Goal: Check status: Check status

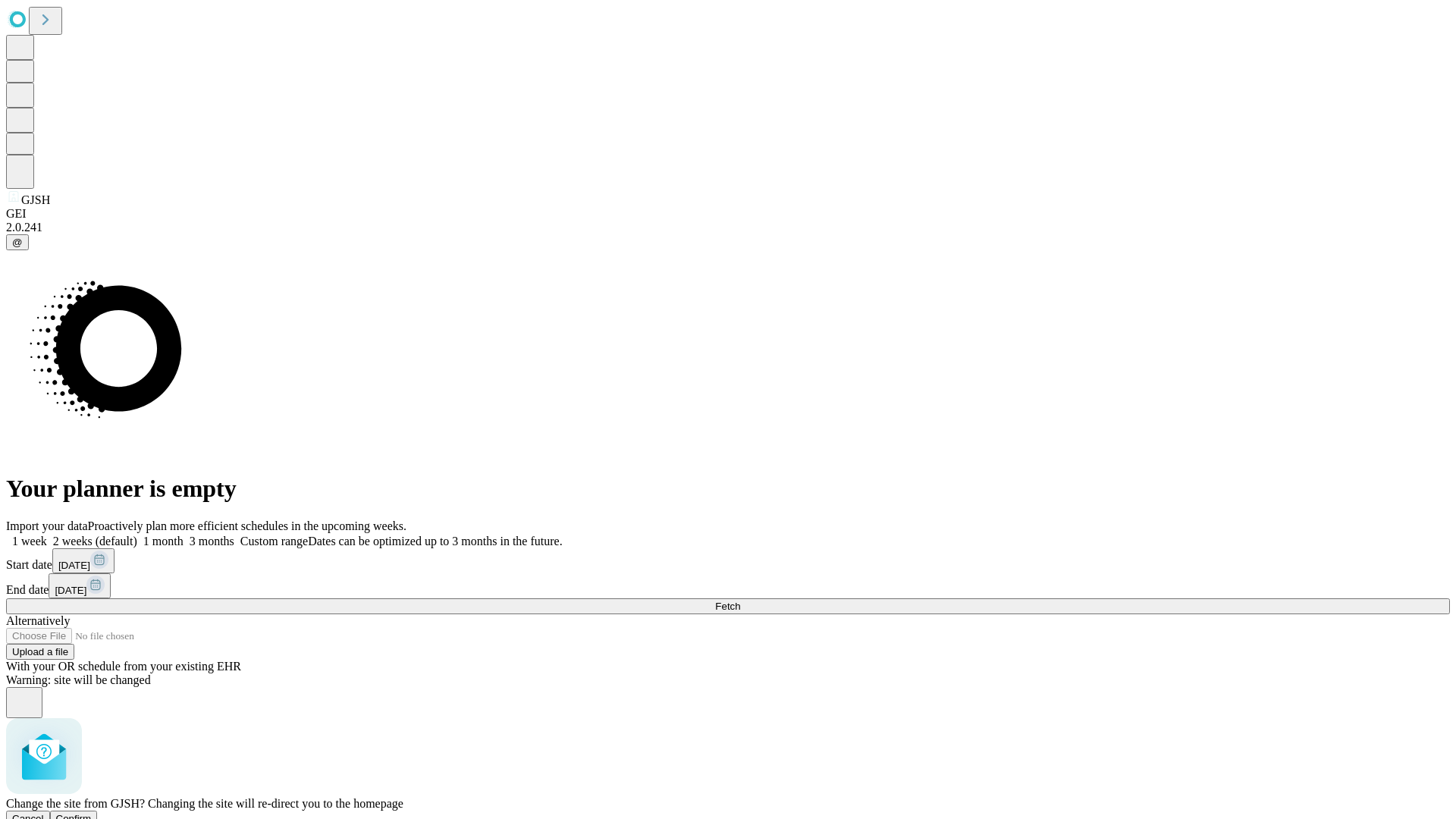
click at [92, 813] on span "Confirm" at bounding box center [74, 818] width 36 height 11
click at [47, 535] on label "1 week" at bounding box center [26, 541] width 41 height 13
click at [740, 601] on span "Fetch" at bounding box center [727, 606] width 25 height 11
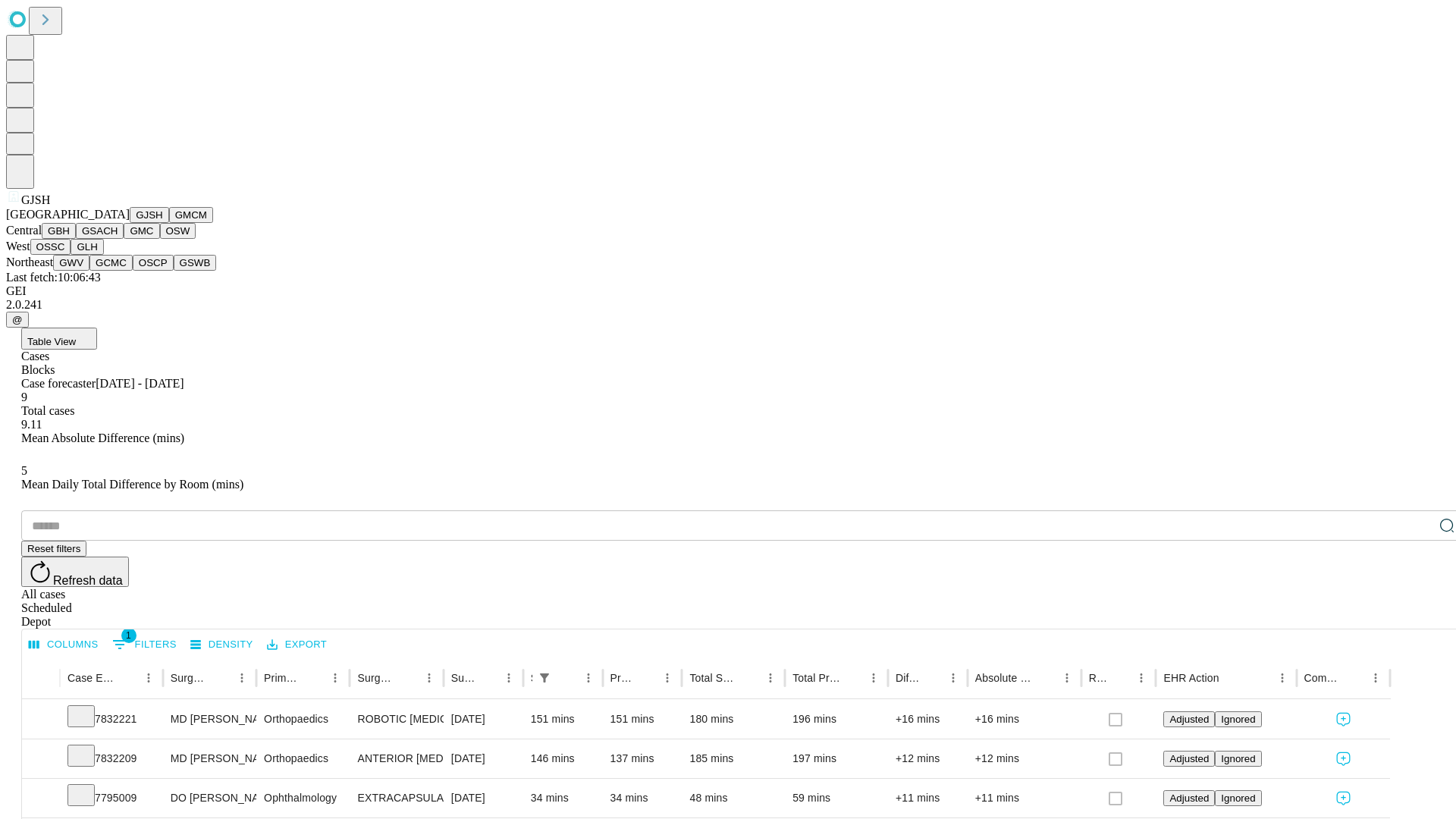
click at [169, 223] on button "GMCM" at bounding box center [191, 215] width 44 height 16
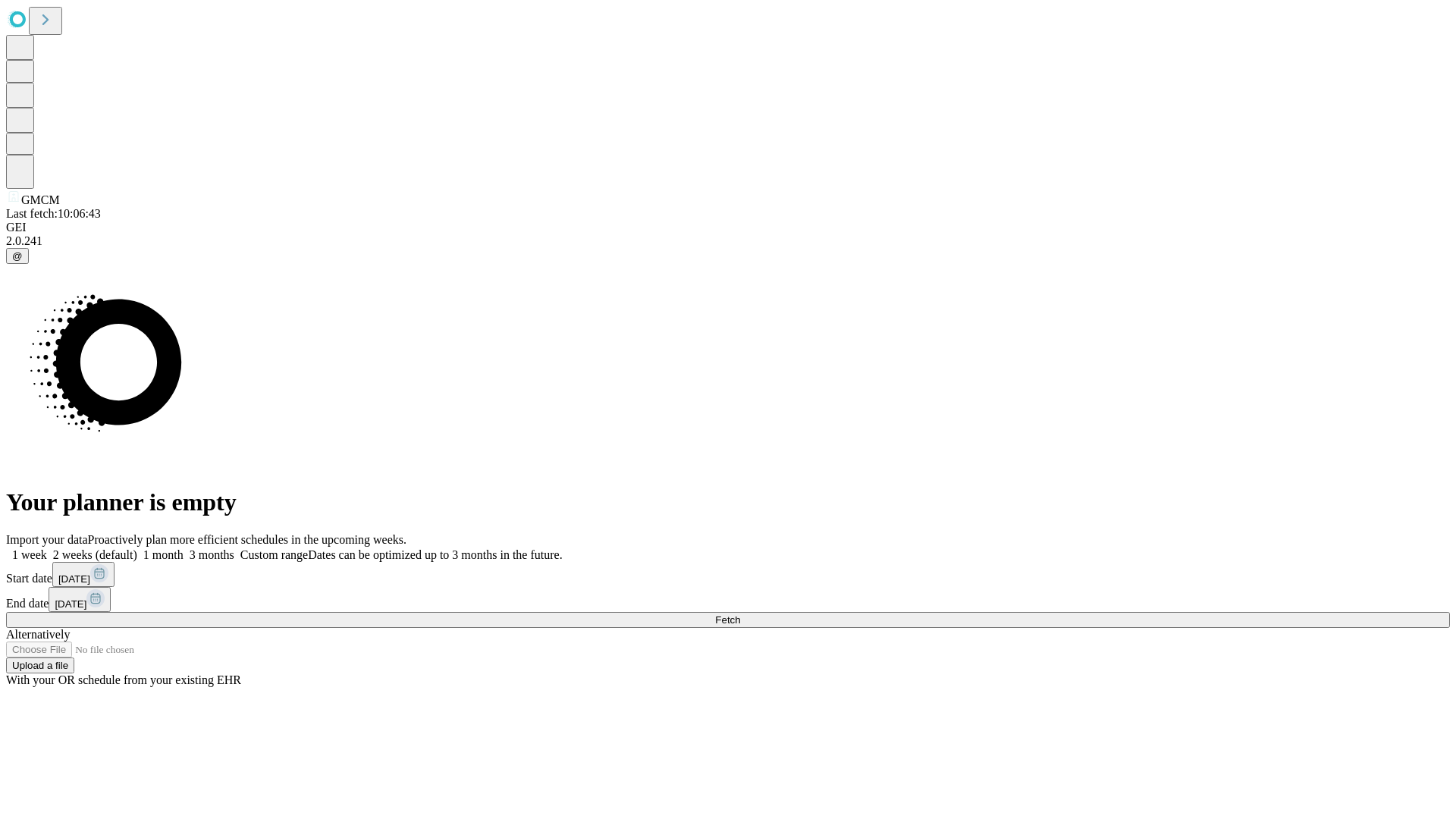
click at [47, 549] on label "1 week" at bounding box center [26, 555] width 41 height 13
click at [740, 614] on span "Fetch" at bounding box center [727, 620] width 25 height 11
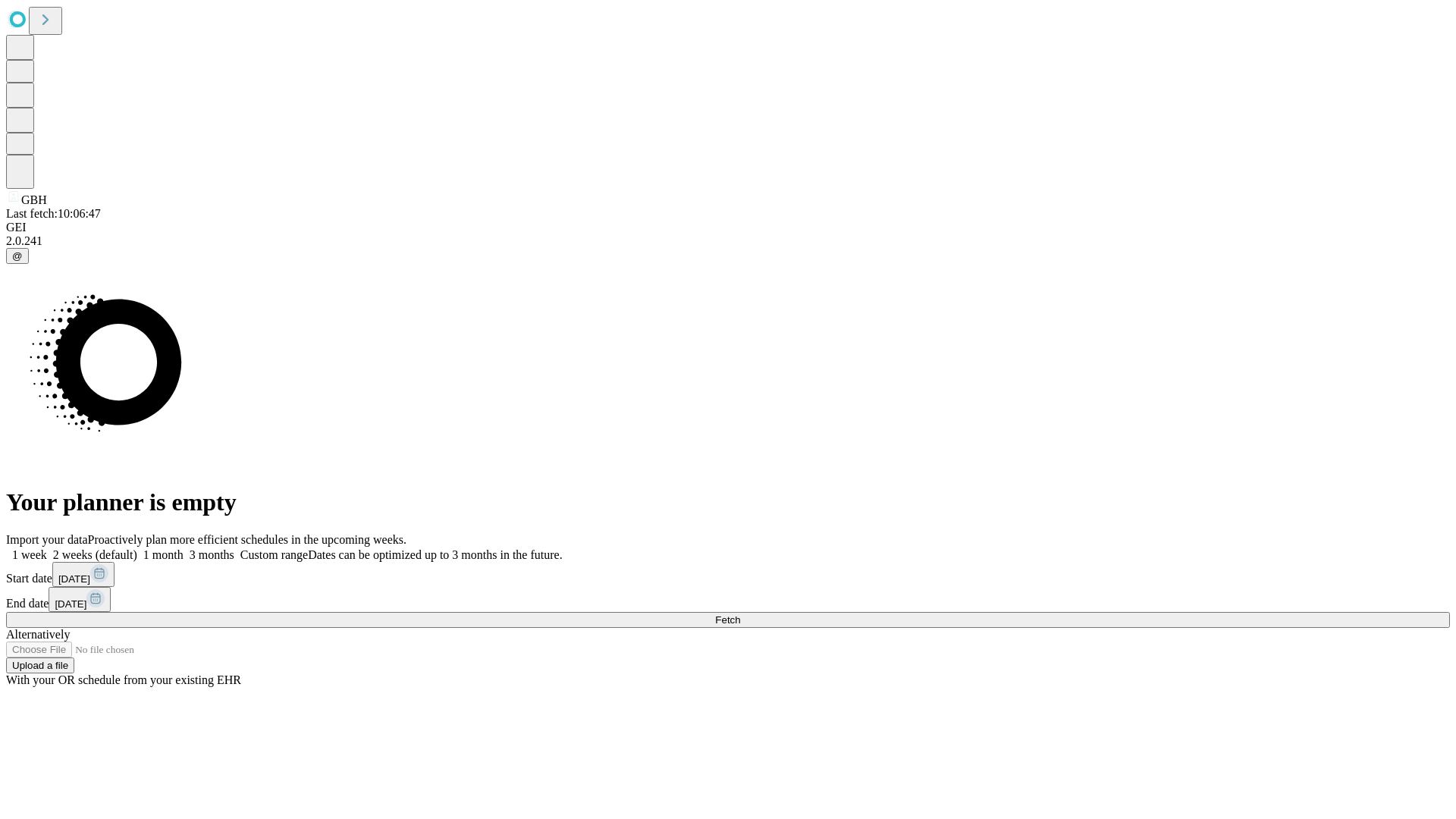
click at [47, 549] on label "1 week" at bounding box center [26, 555] width 41 height 13
click at [740, 614] on span "Fetch" at bounding box center [727, 620] width 25 height 11
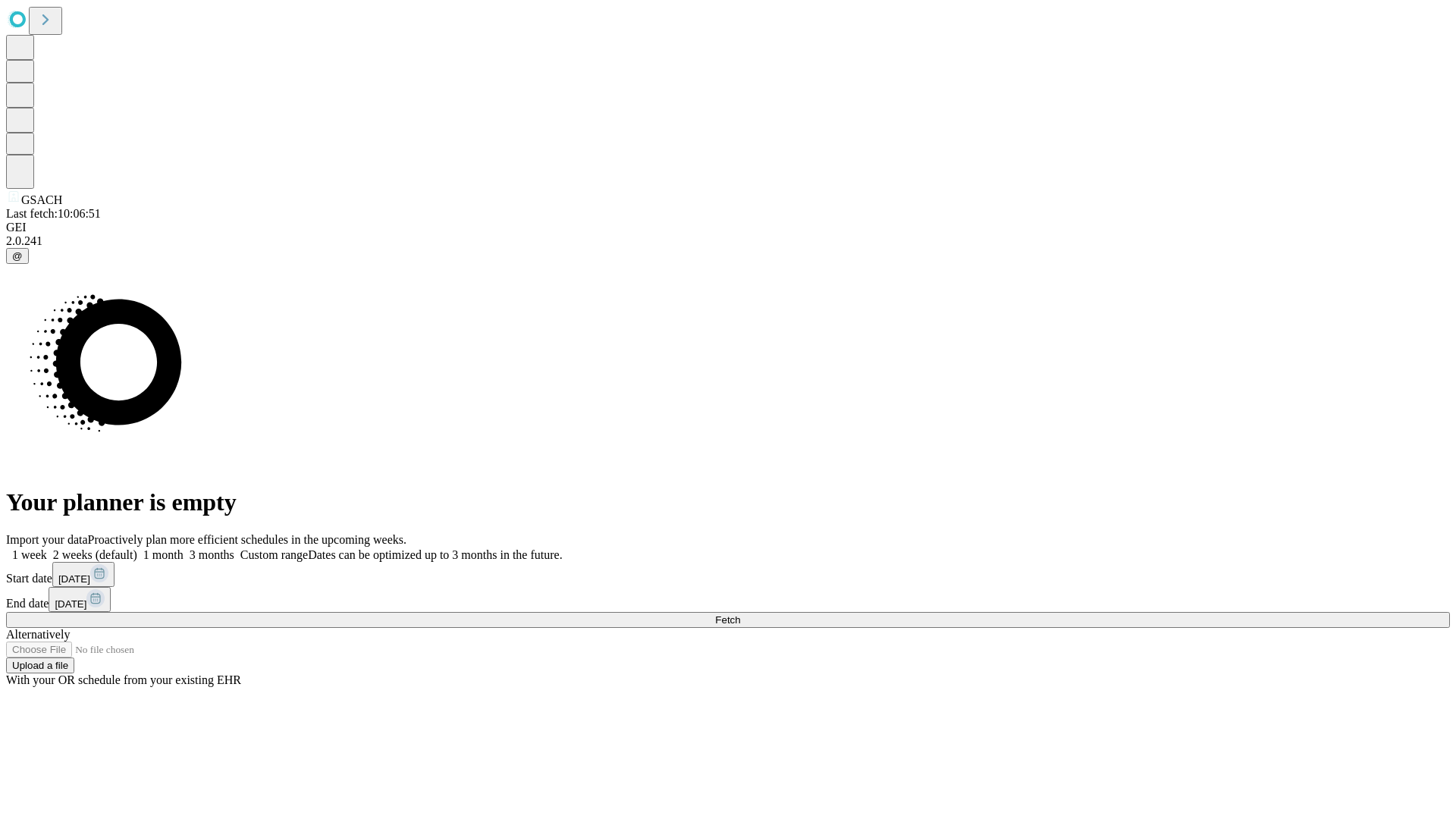
click at [47, 549] on label "1 week" at bounding box center [26, 555] width 41 height 13
click at [740, 614] on span "Fetch" at bounding box center [727, 620] width 25 height 11
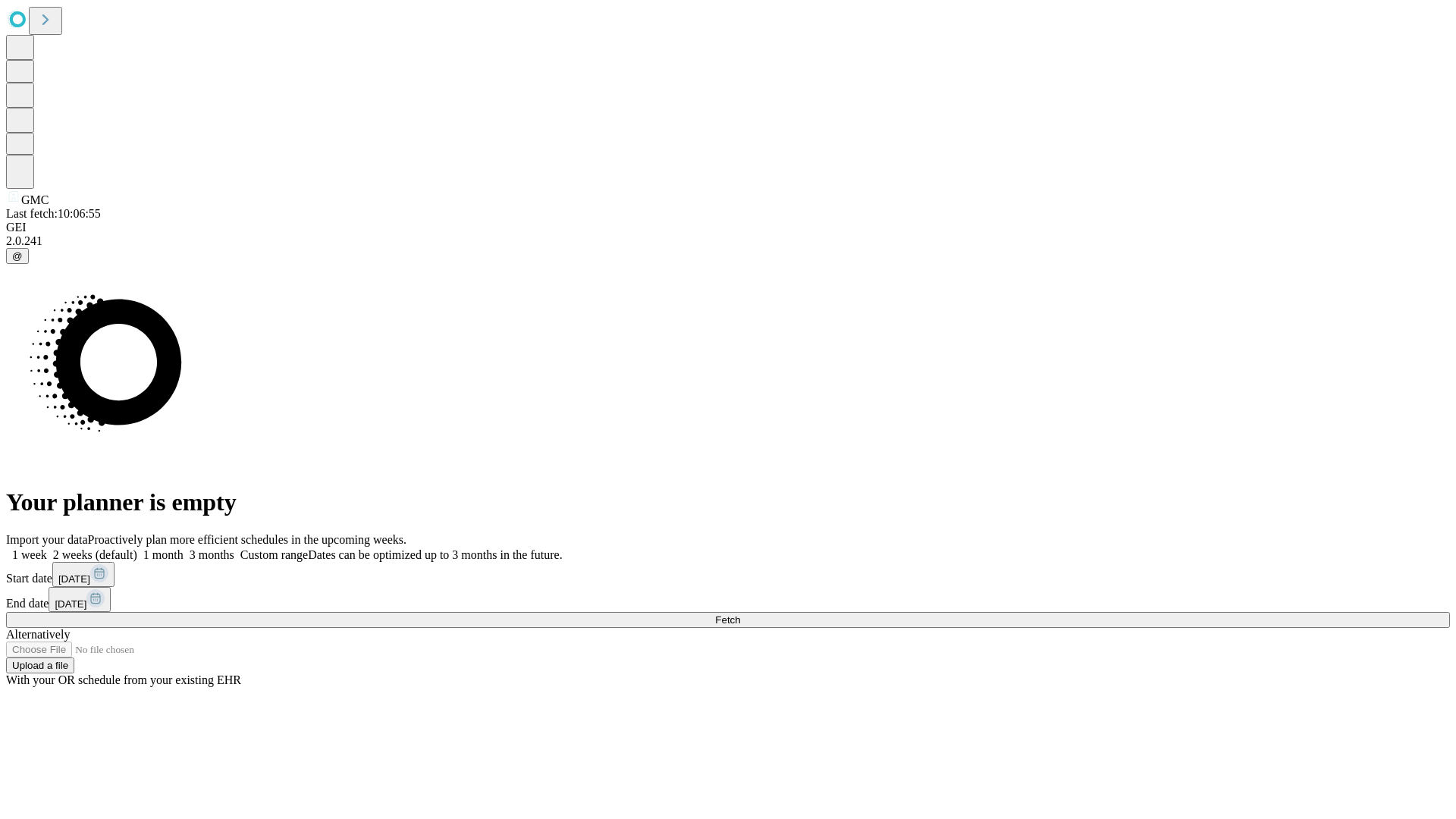
click at [47, 549] on label "1 week" at bounding box center [26, 555] width 41 height 13
click at [740, 614] on span "Fetch" at bounding box center [727, 620] width 25 height 11
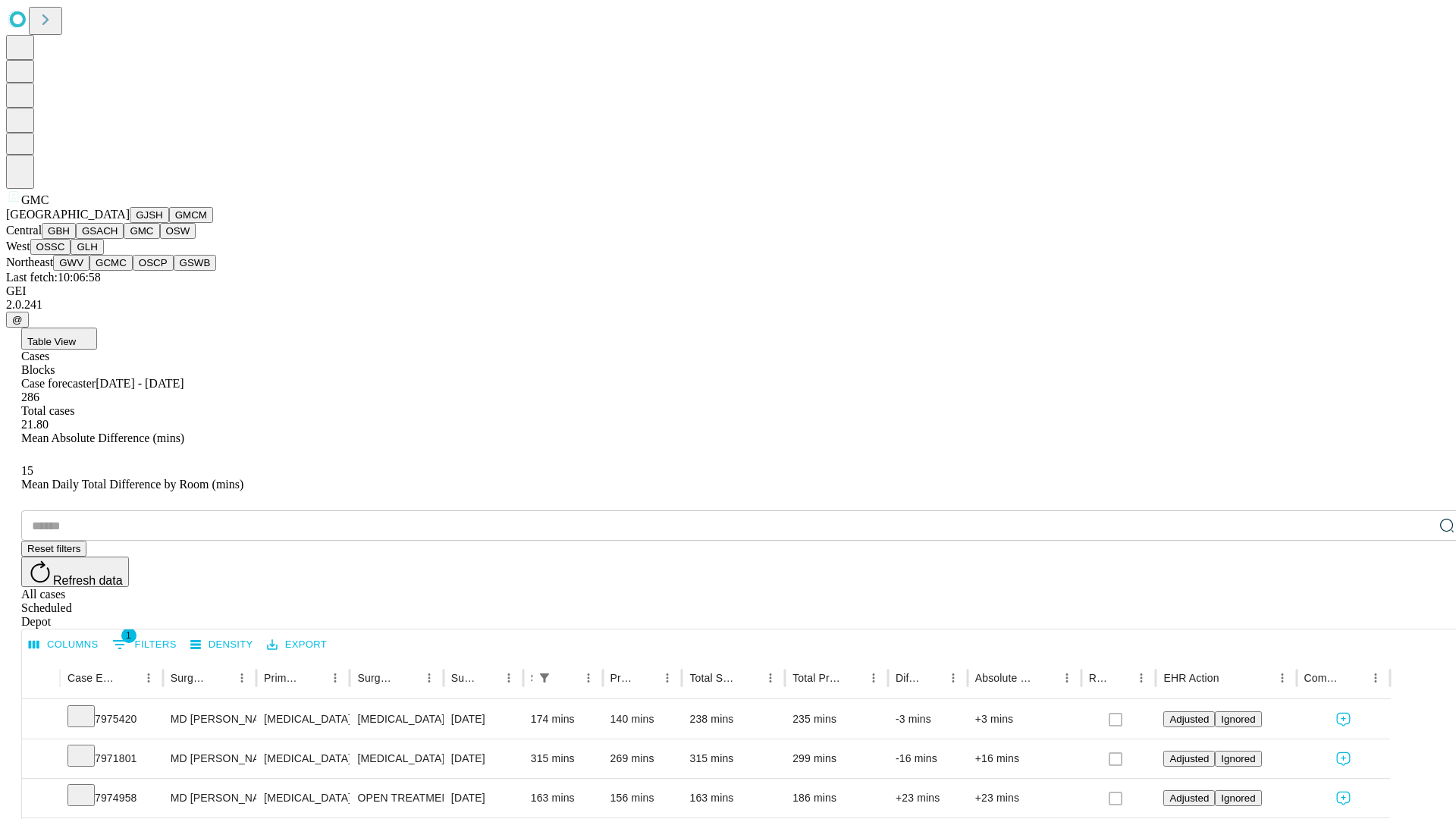
click at [160, 239] on button "OSW" at bounding box center [178, 231] width 36 height 16
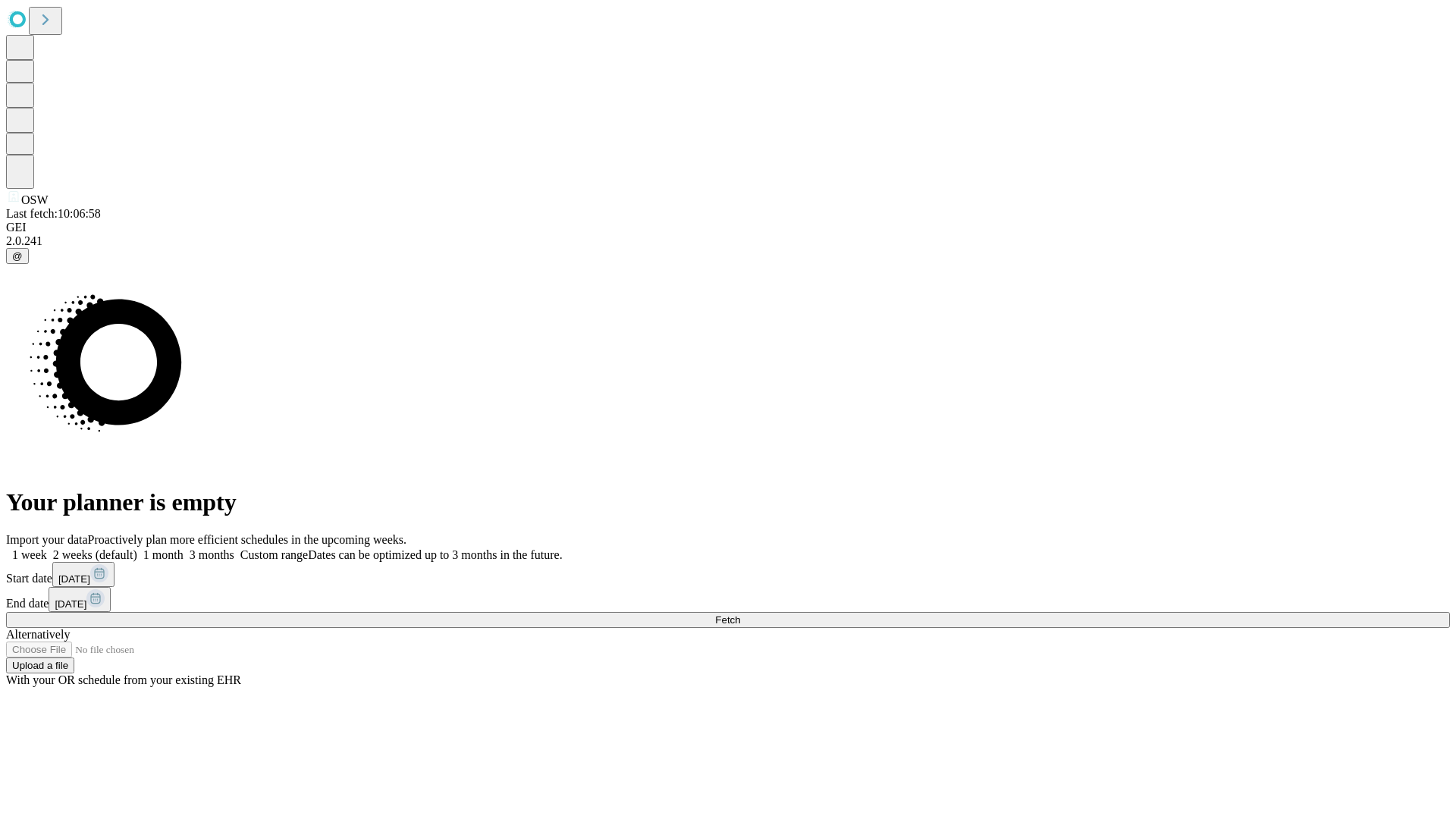
click at [47, 549] on label "1 week" at bounding box center [26, 555] width 41 height 13
click at [740, 614] on span "Fetch" at bounding box center [727, 620] width 25 height 11
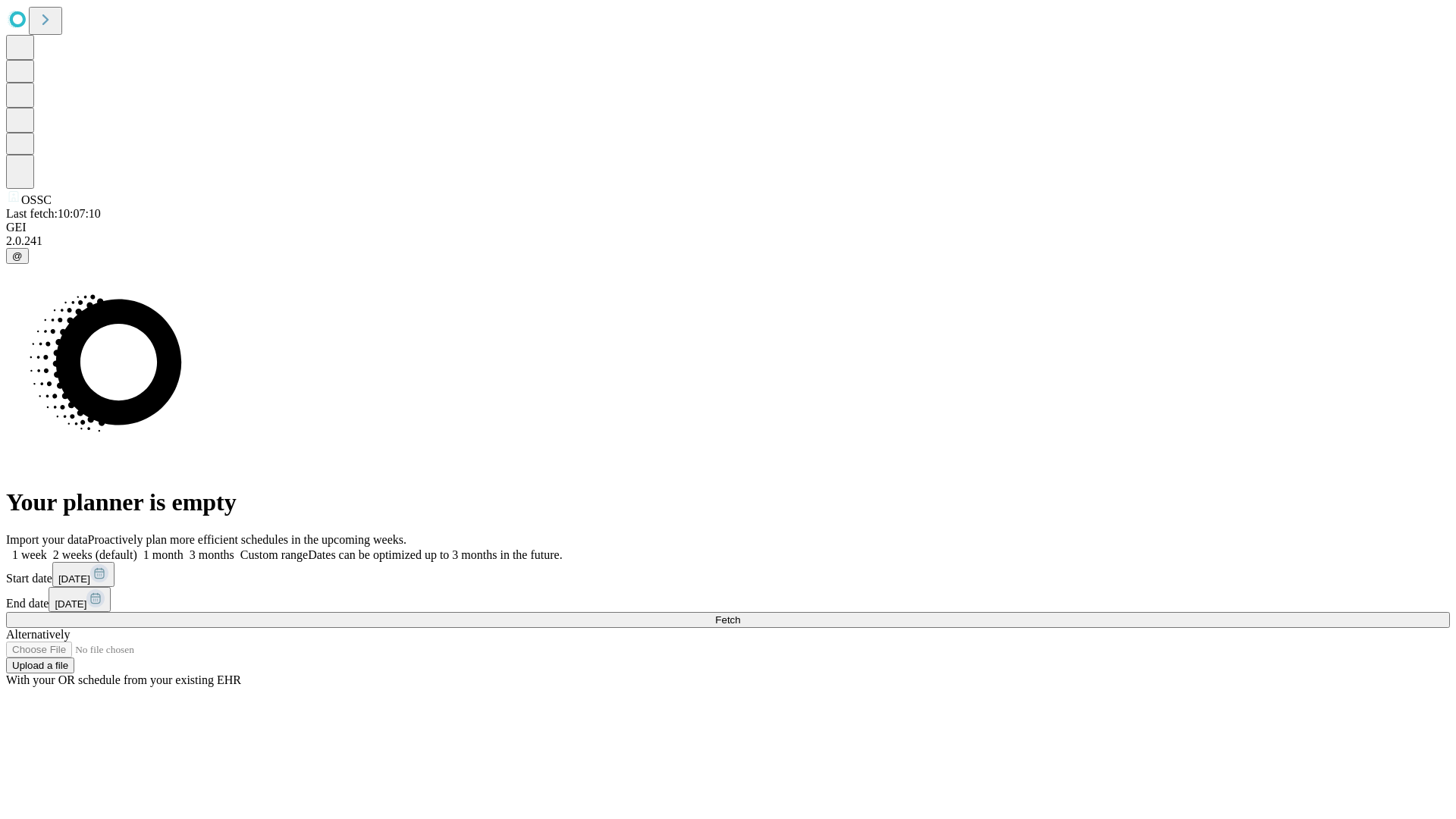
click at [47, 549] on label "1 week" at bounding box center [26, 555] width 41 height 13
click at [740, 614] on span "Fetch" at bounding box center [727, 620] width 25 height 11
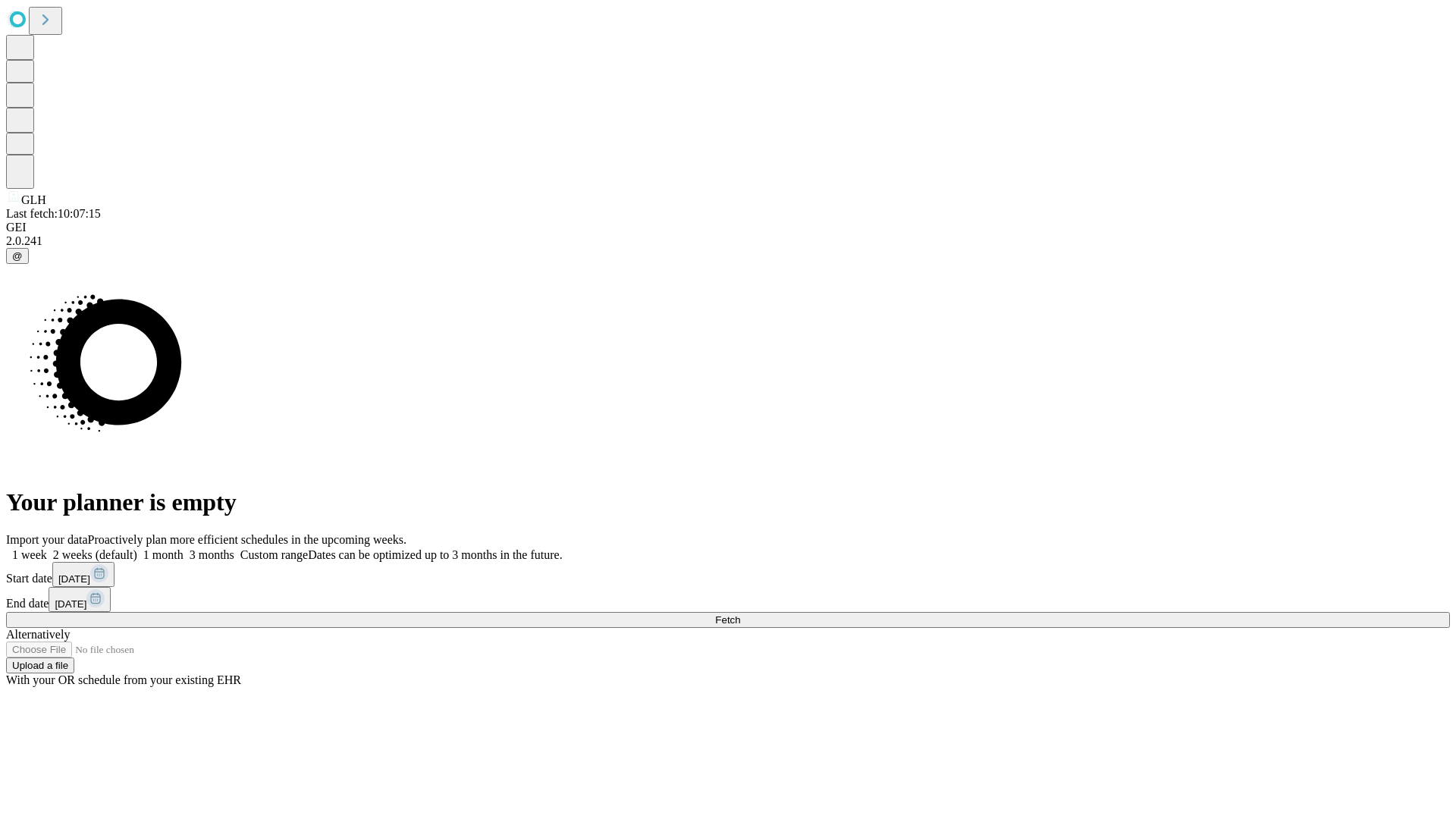
click at [47, 549] on label "1 week" at bounding box center [26, 555] width 41 height 13
click at [740, 614] on span "Fetch" at bounding box center [727, 620] width 25 height 11
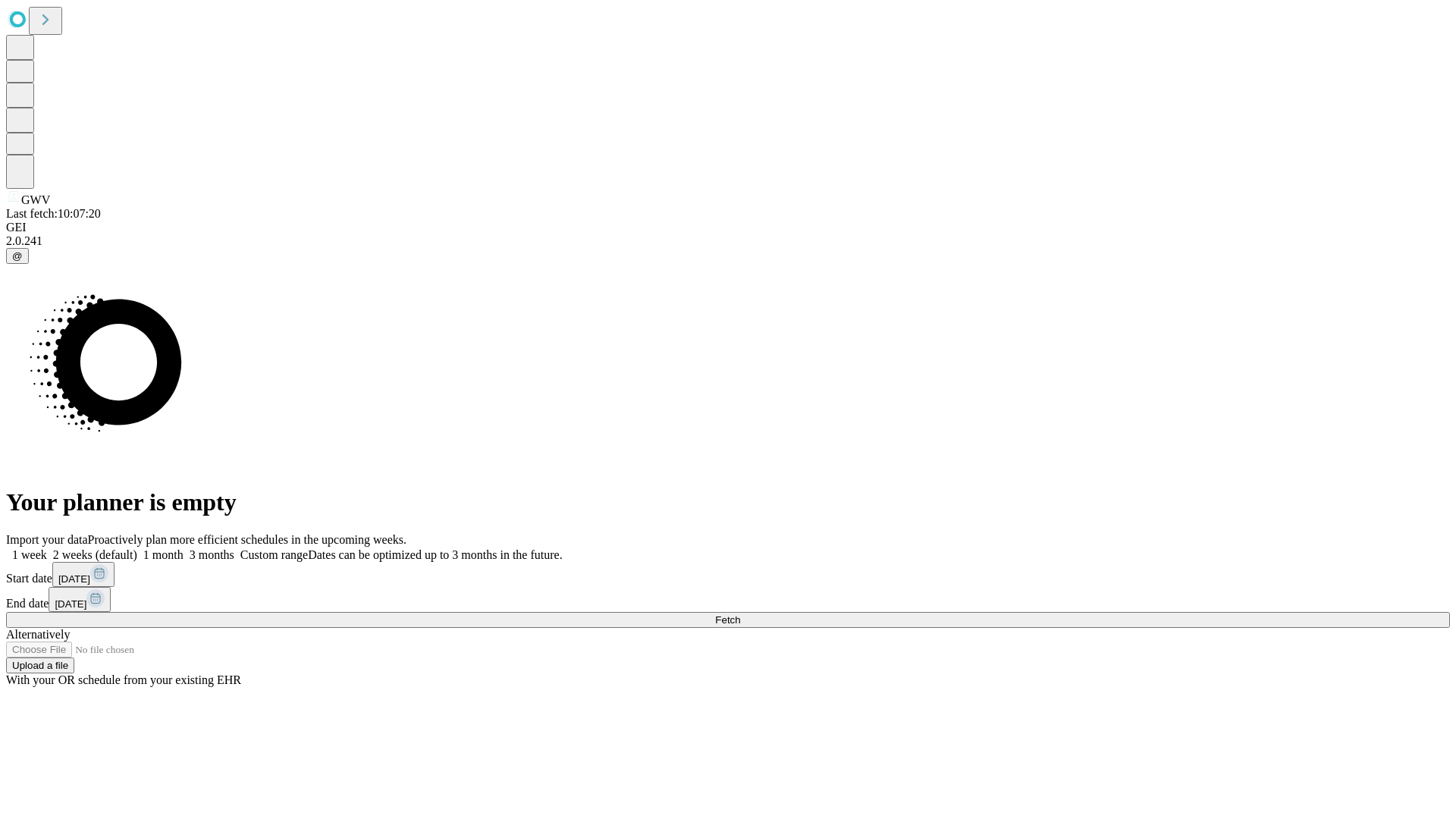
click at [47, 549] on label "1 week" at bounding box center [26, 555] width 41 height 13
click at [740, 614] on span "Fetch" at bounding box center [727, 620] width 25 height 11
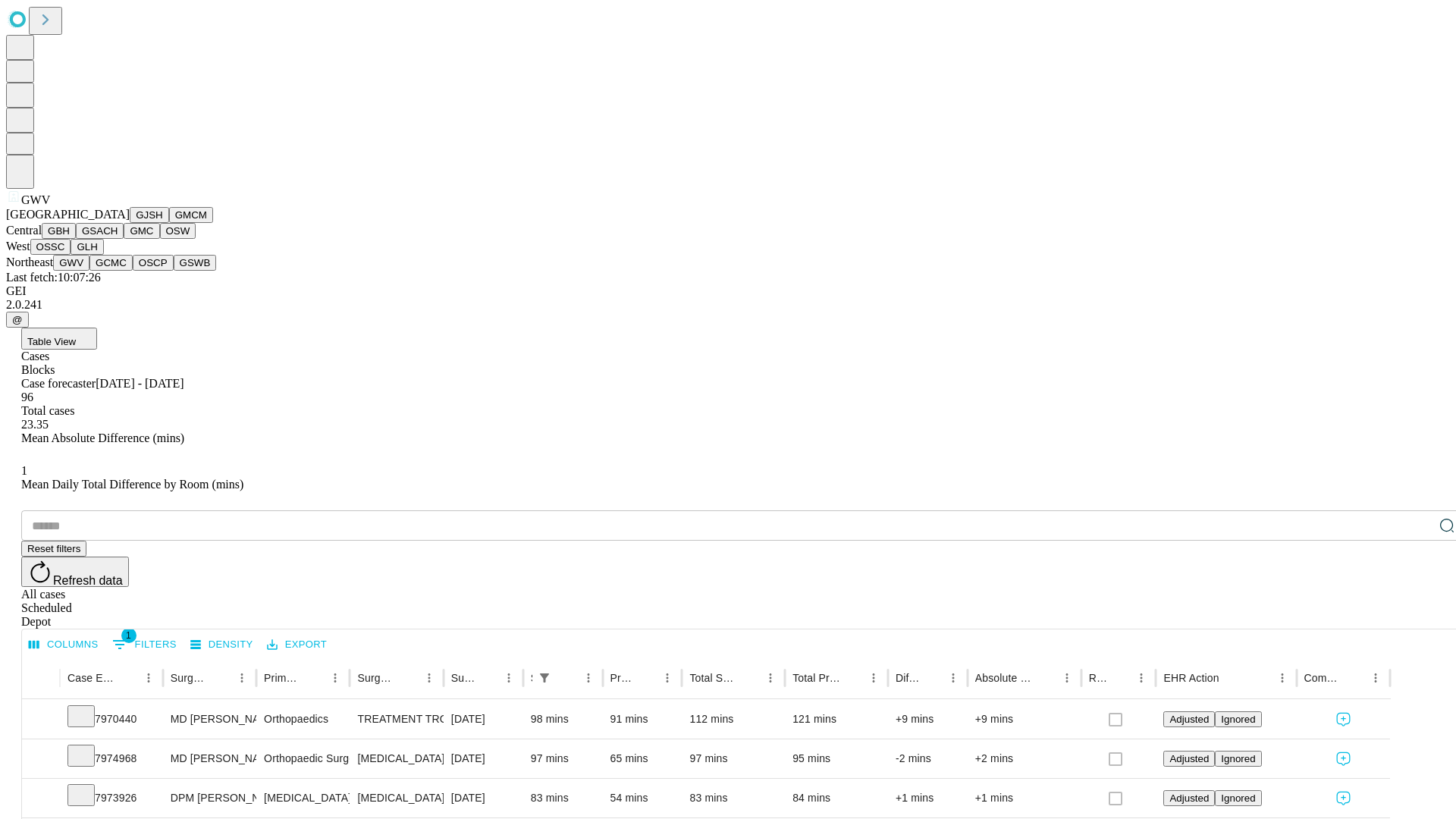
click at [118, 271] on button "GCMC" at bounding box center [111, 263] width 43 height 16
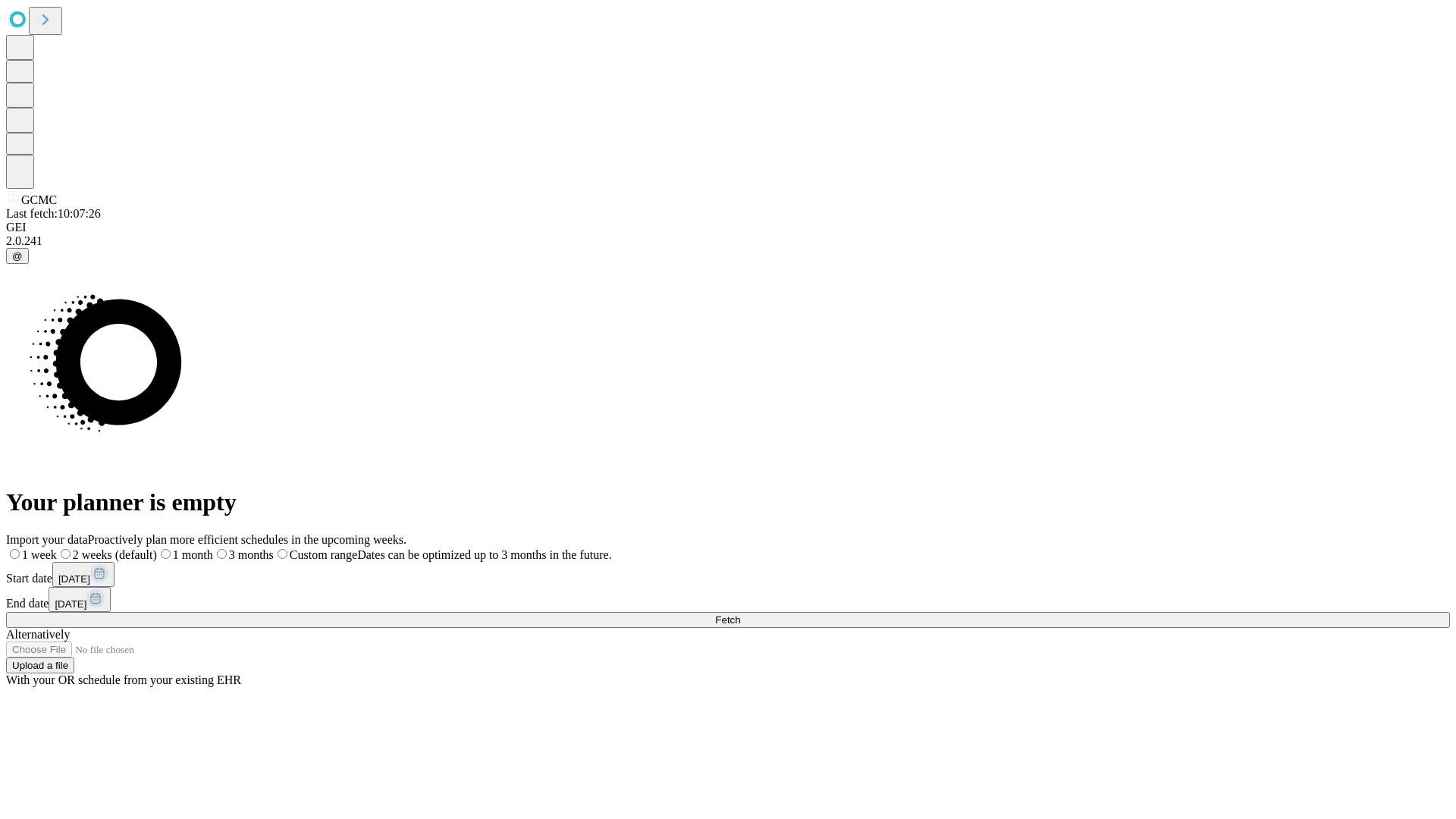
click at [740, 614] on span "Fetch" at bounding box center [727, 620] width 25 height 11
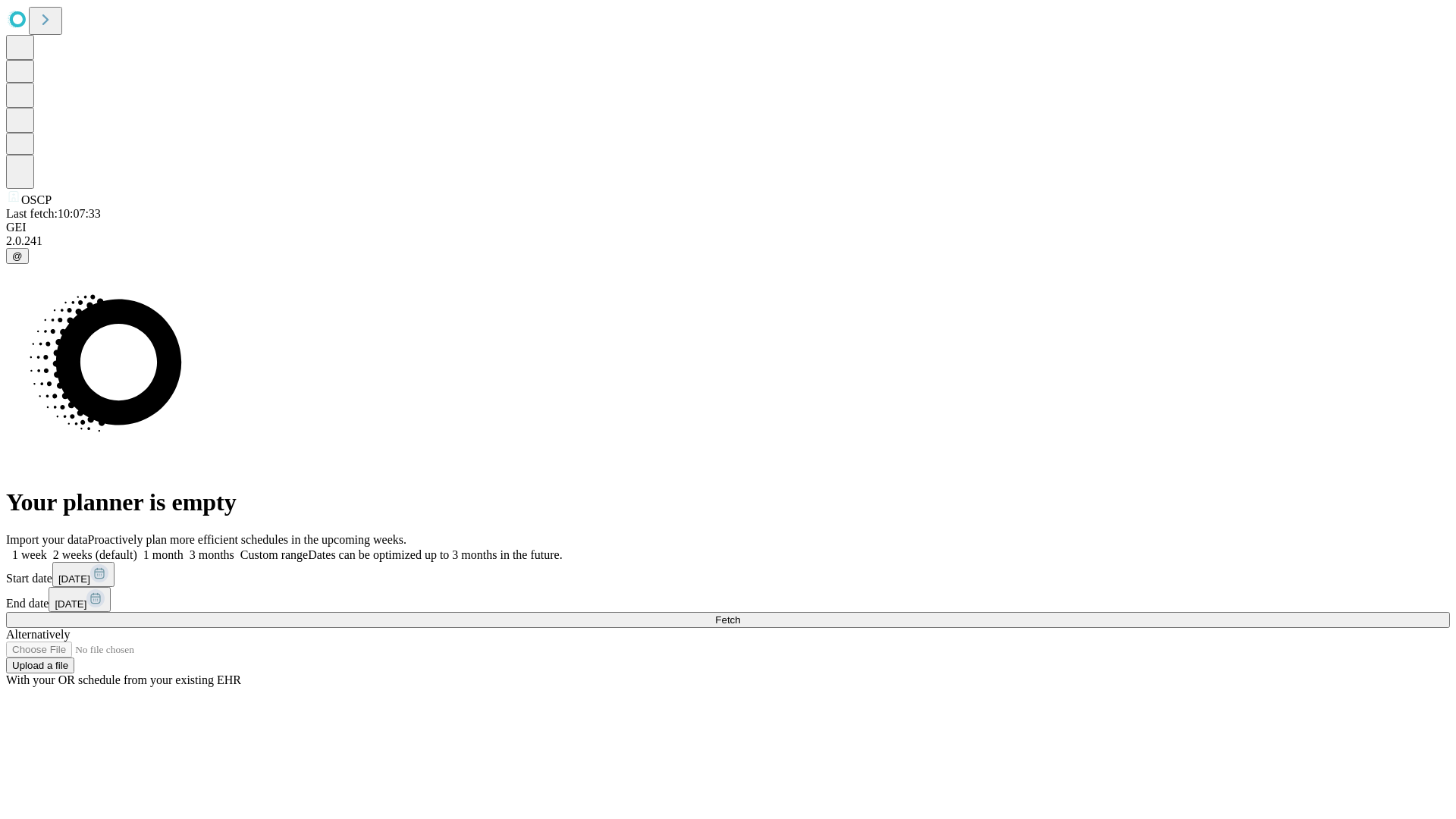
click at [47, 549] on label "1 week" at bounding box center [26, 555] width 41 height 13
click at [740, 614] on span "Fetch" at bounding box center [727, 620] width 25 height 11
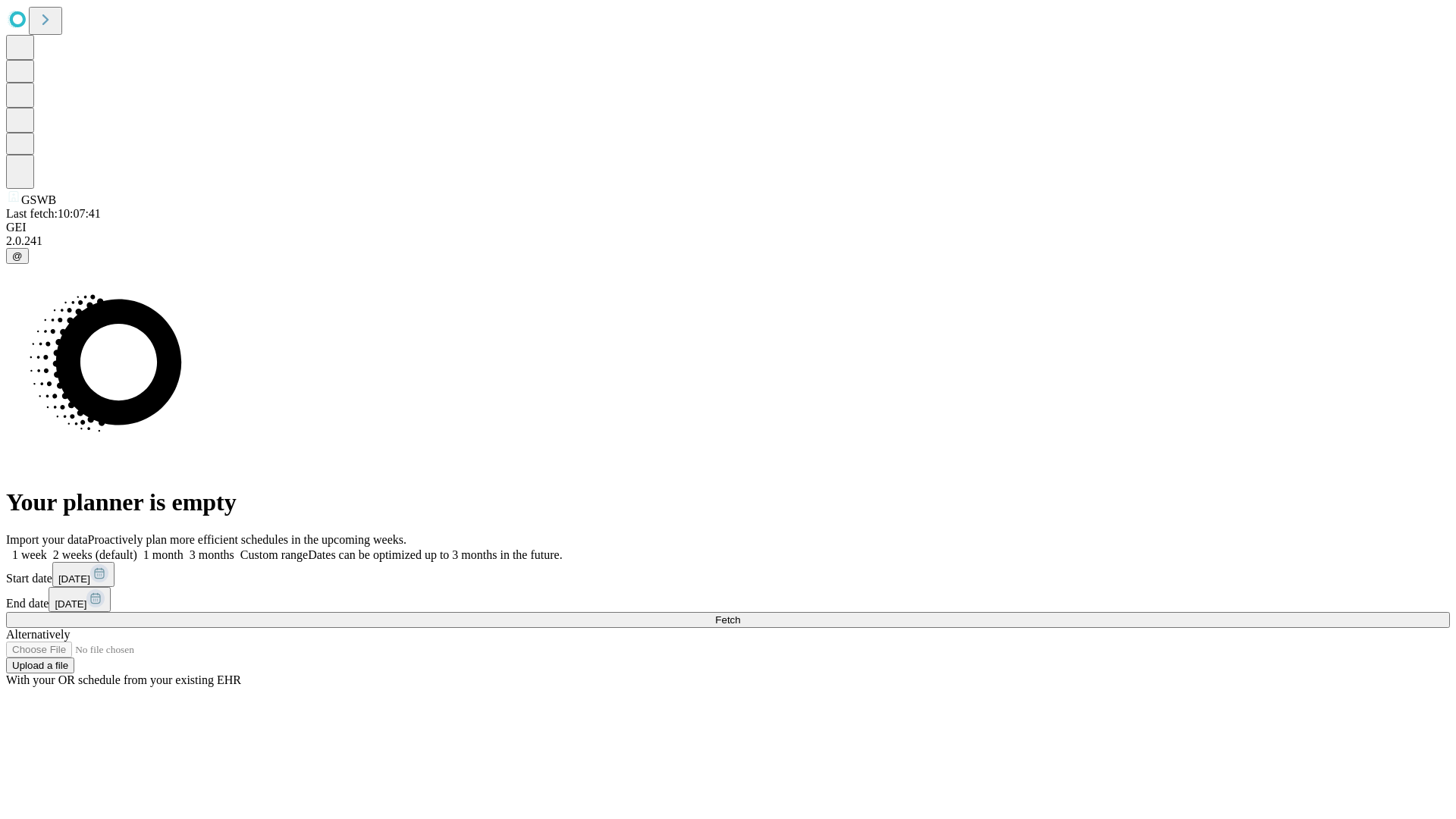
click at [740, 614] on span "Fetch" at bounding box center [727, 620] width 25 height 11
